Goal: Check status

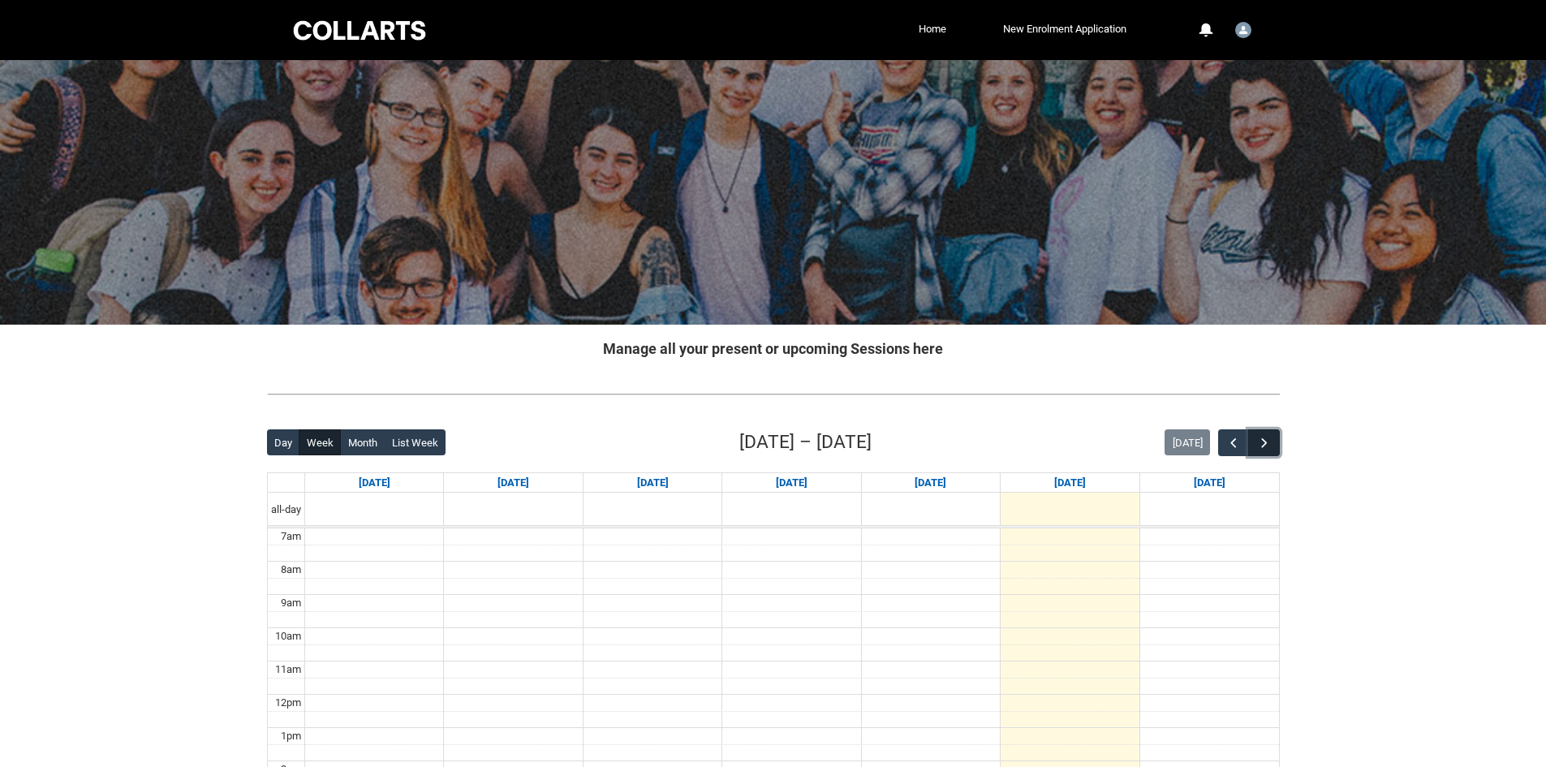
click at [1266, 437] on span "button" at bounding box center [1264, 443] width 16 height 16
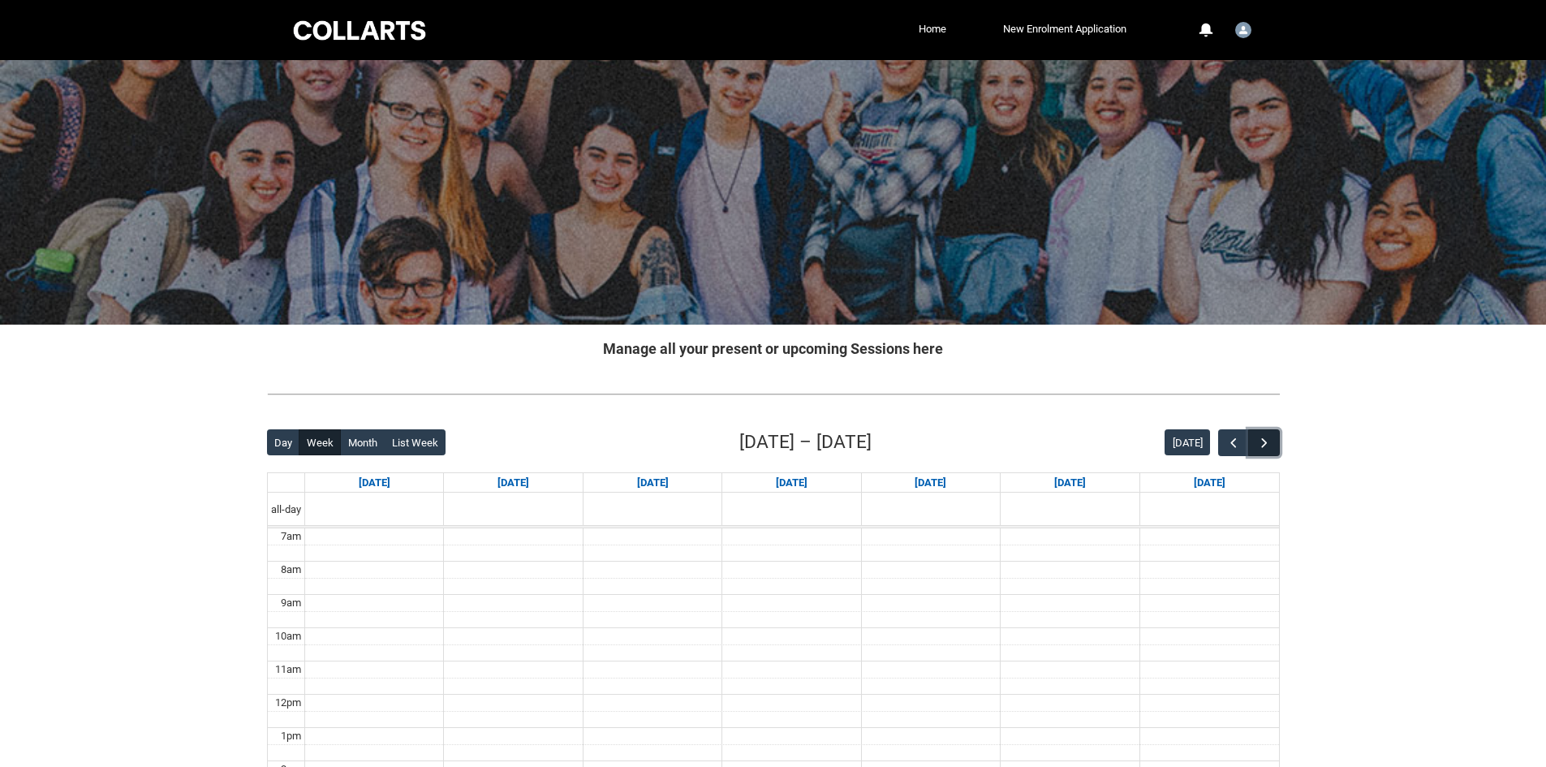
click at [1264, 437] on span "button" at bounding box center [1264, 443] width 16 height 16
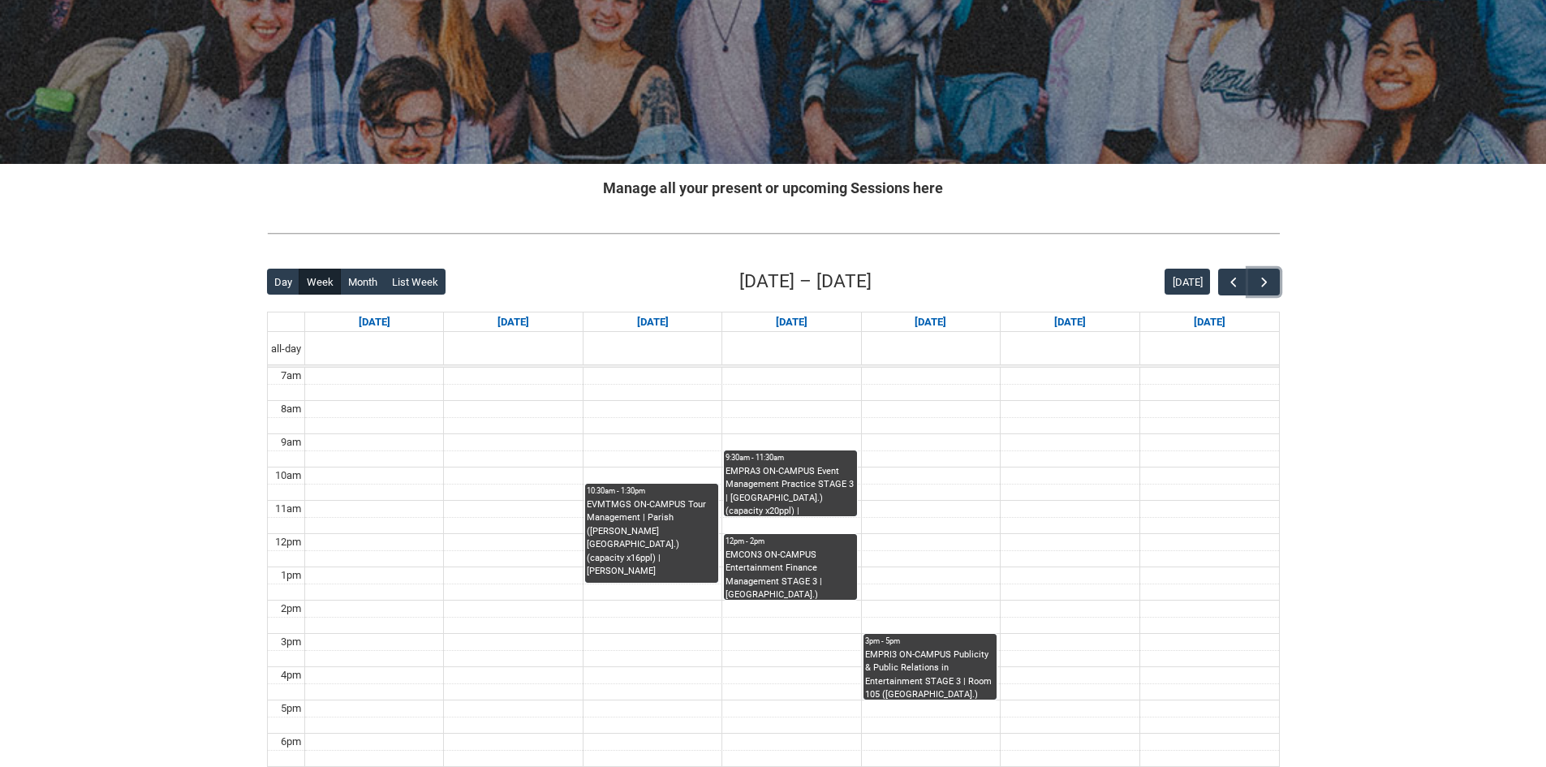
scroll to position [162, 0]
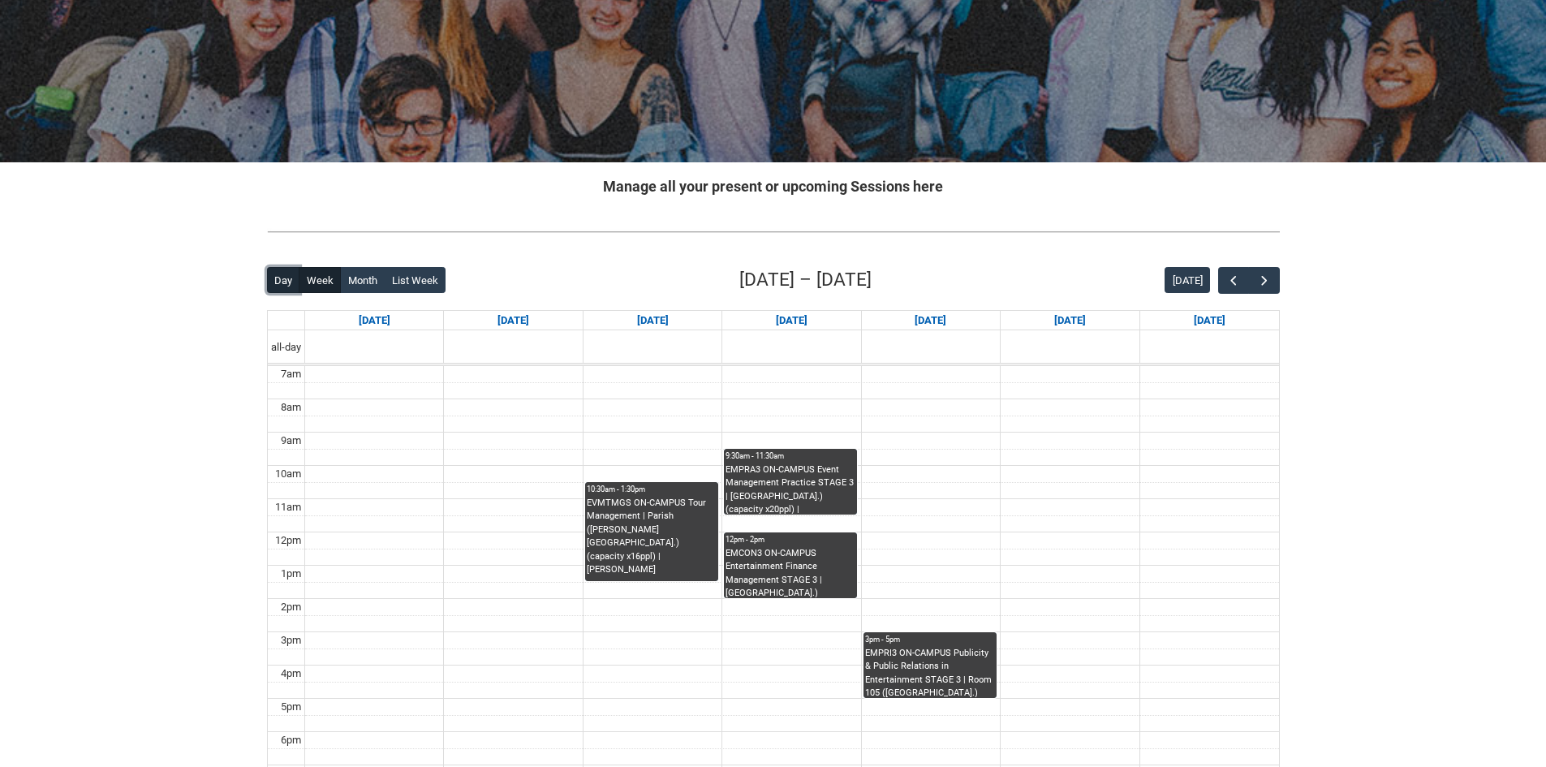
click at [282, 285] on button "Day" at bounding box center [283, 280] width 33 height 26
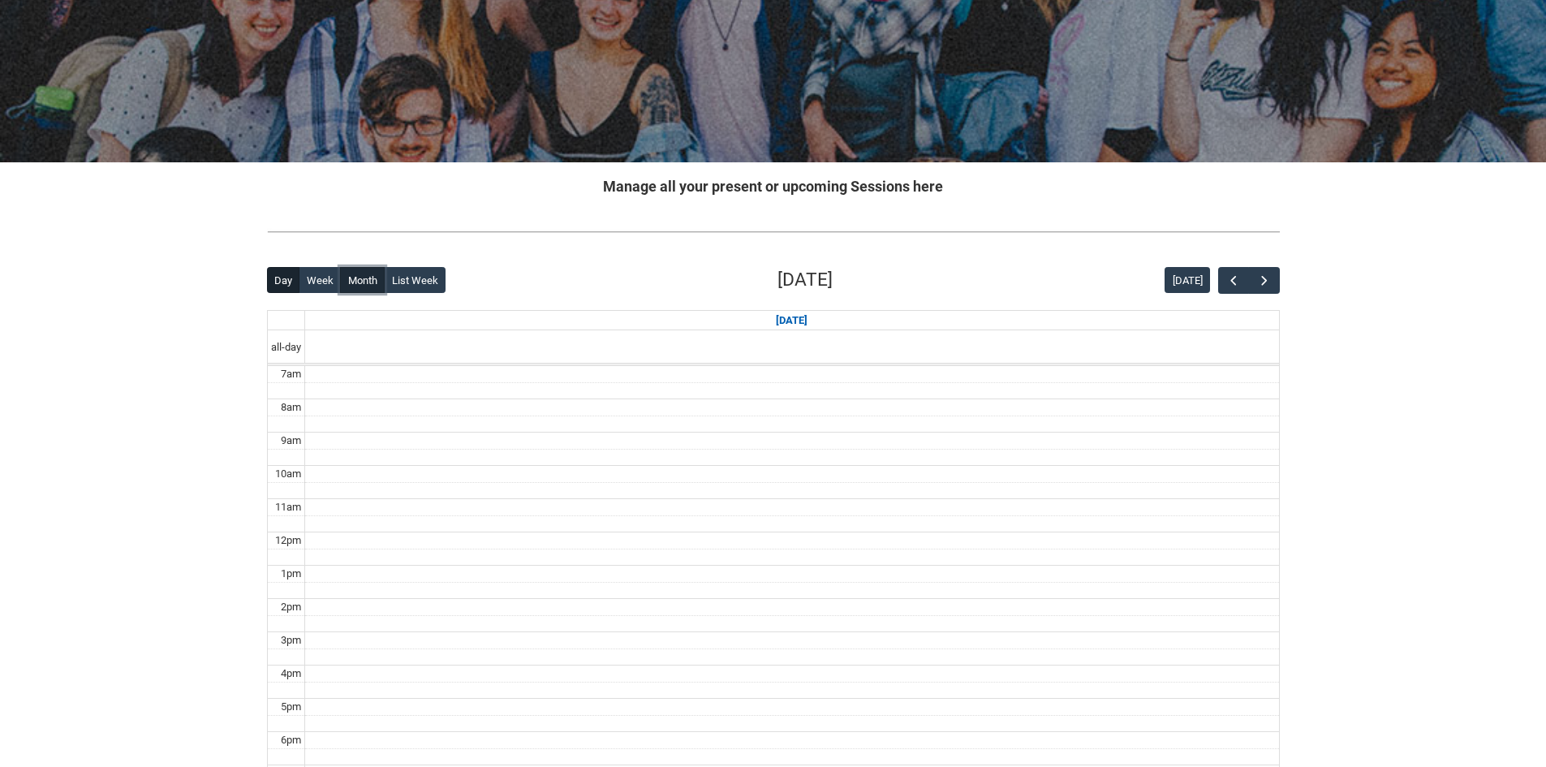
click at [362, 282] on button "Month" at bounding box center [362, 280] width 45 height 26
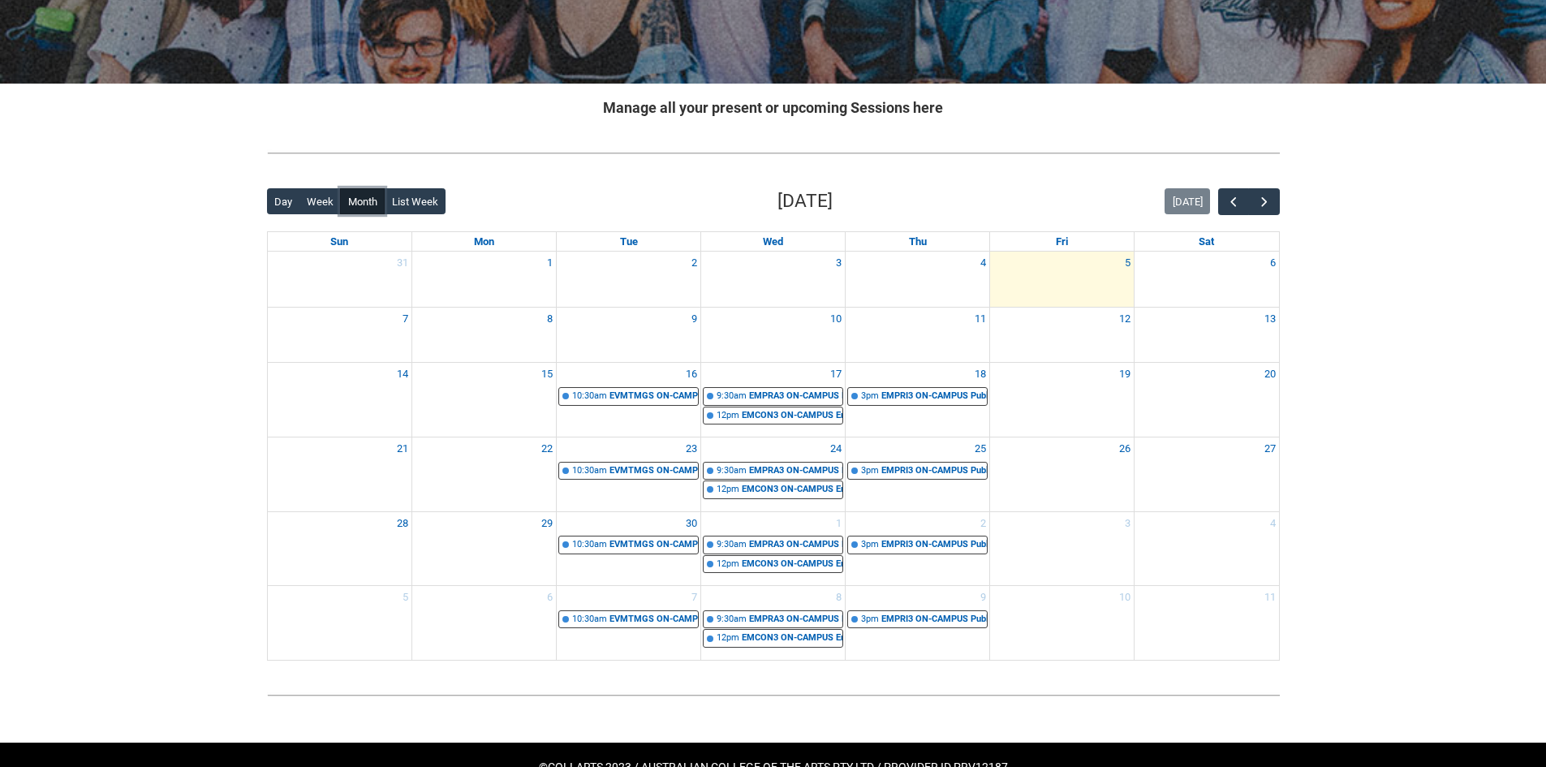
scroll to position [243, 0]
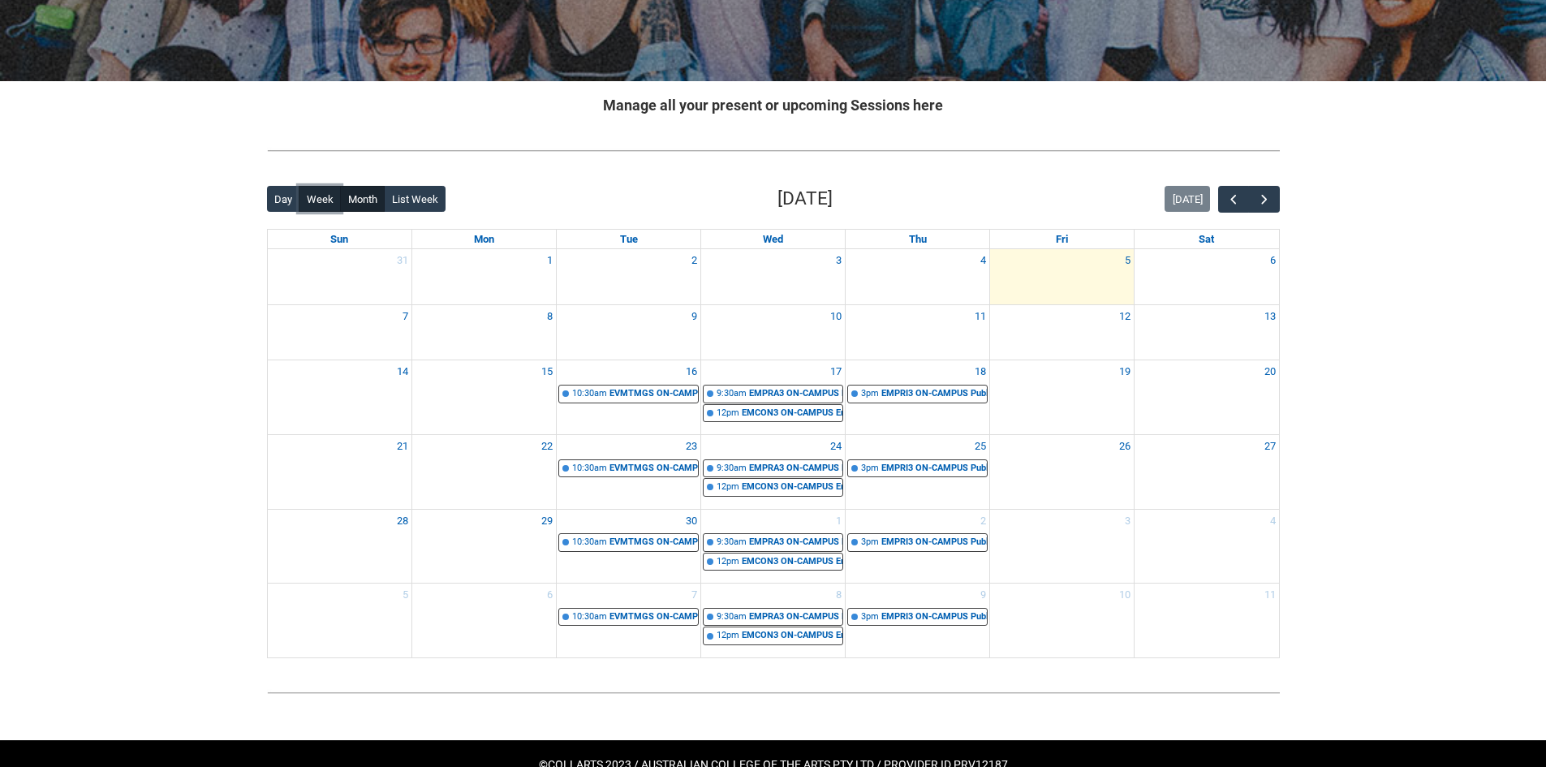
click at [310, 188] on button "Week" at bounding box center [320, 199] width 42 height 26
